Goal: Task Accomplishment & Management: Manage account settings

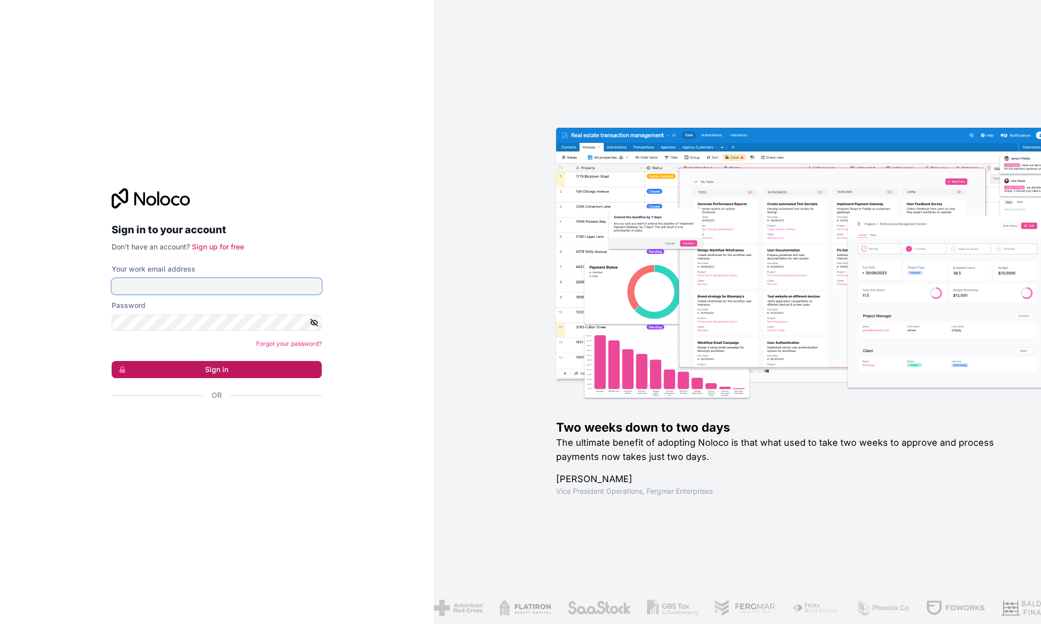
type input "[PERSON_NAME][EMAIL_ADDRESS][DOMAIN_NAME]"
click at [228, 370] on button "Sign in" at bounding box center [217, 369] width 210 height 17
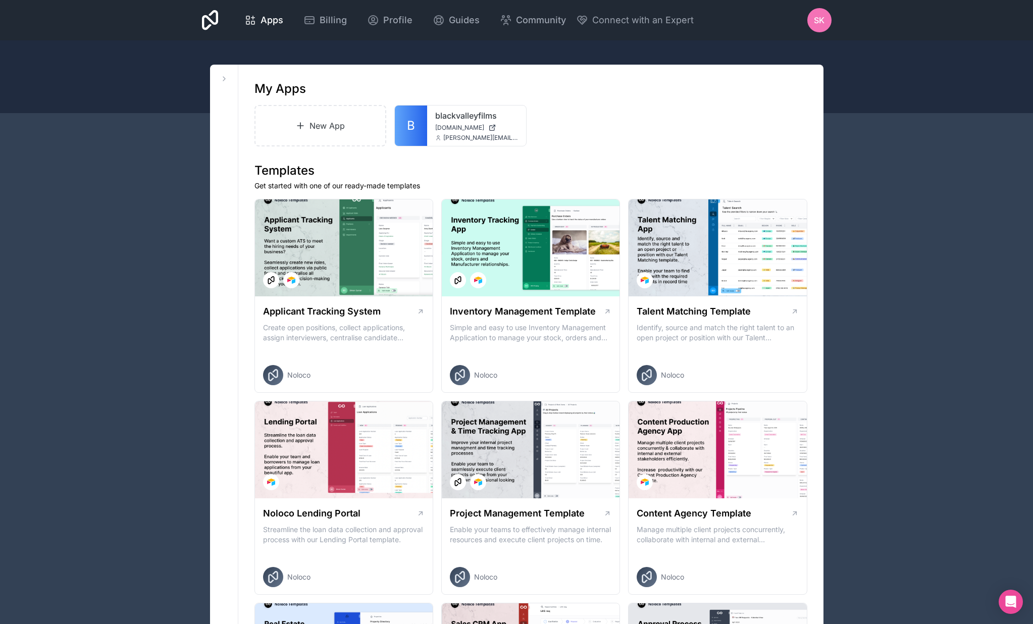
click at [205, 29] on icon at bounding box center [210, 20] width 17 height 20
click at [207, 24] on icon at bounding box center [210, 20] width 17 height 20
click at [226, 76] on icon at bounding box center [224, 79] width 8 height 8
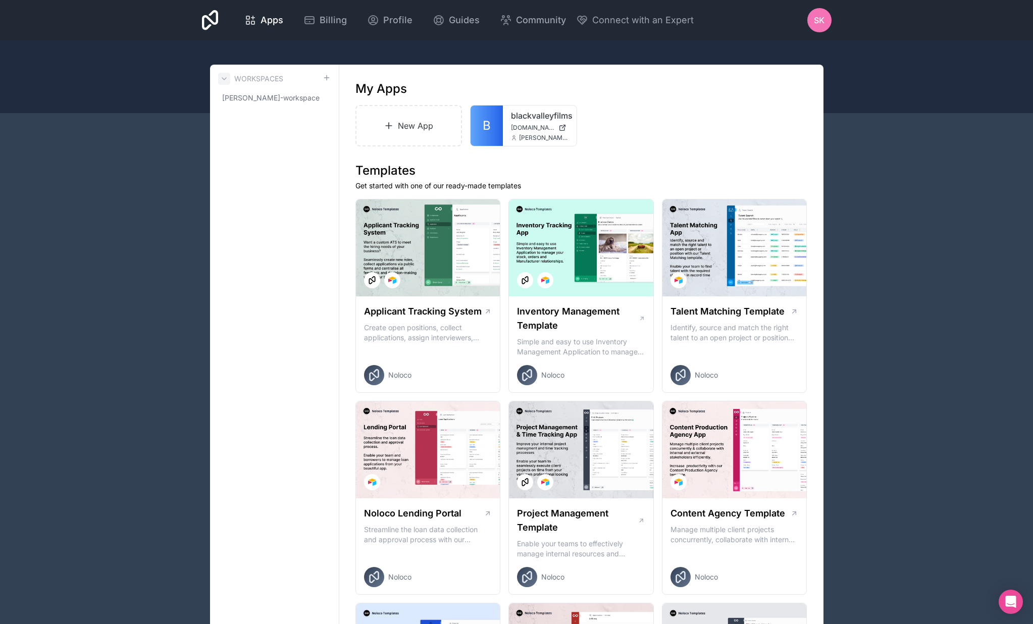
click at [226, 76] on icon at bounding box center [224, 79] width 8 height 8
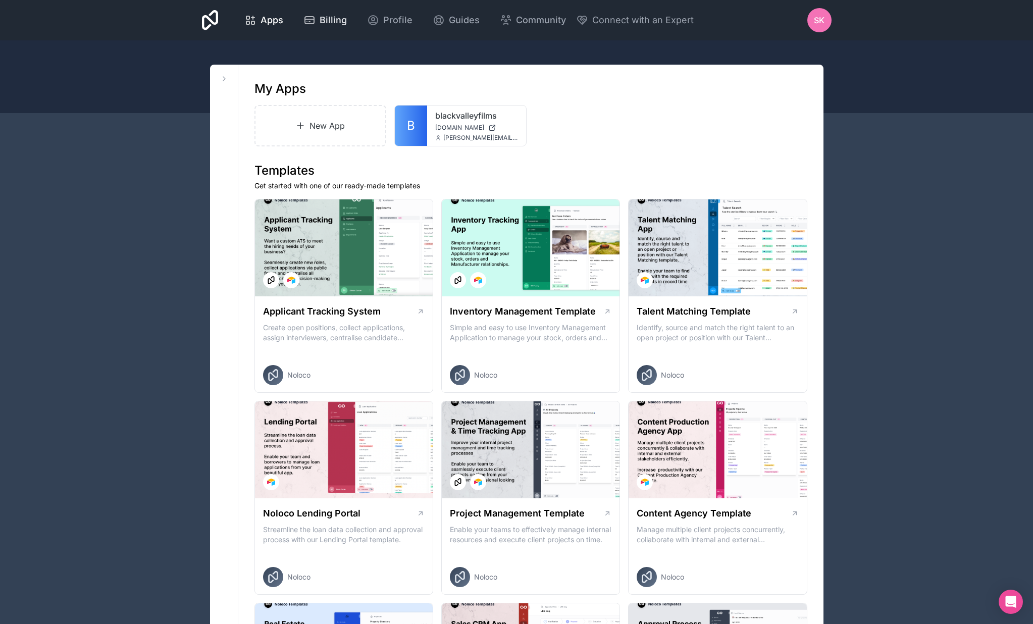
click at [317, 21] on div "Billing" at bounding box center [325, 20] width 43 height 14
